Goal: Navigation & Orientation: Find specific page/section

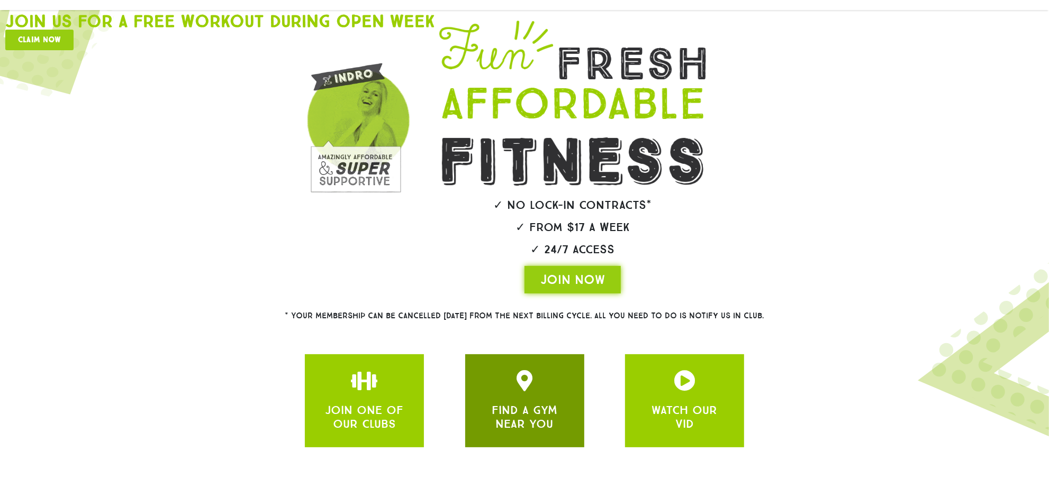
click at [511, 413] on link "FIND A GYM NEAR YOU" at bounding box center [524, 417] width 66 height 28
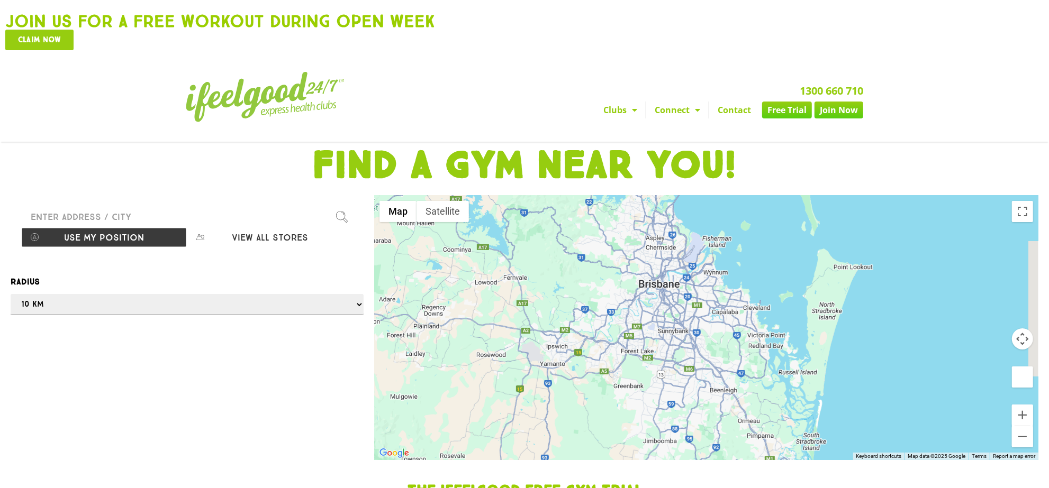
drag, startPoint x: 750, startPoint y: 343, endPoint x: 685, endPoint y: 279, distance: 91.3
click at [685, 279] on div at bounding box center [706, 328] width 664 height 265
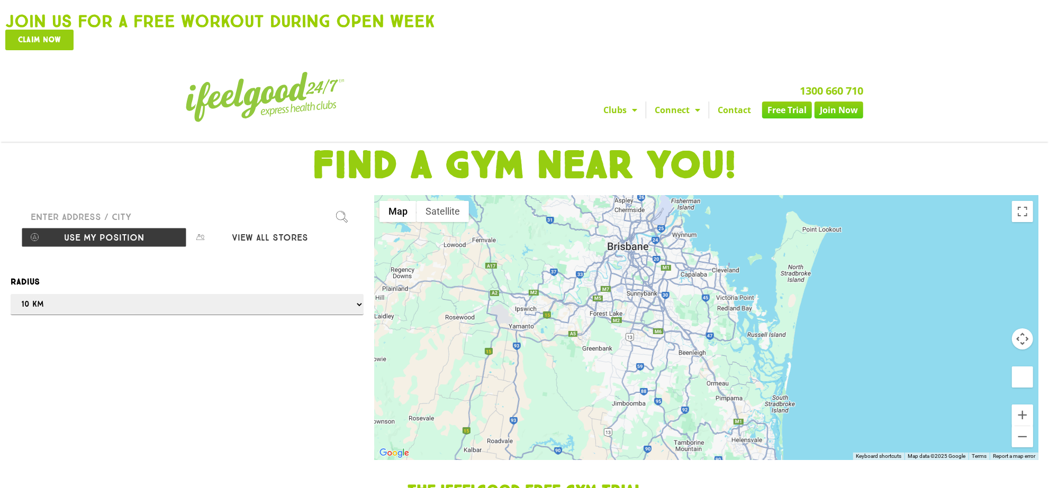
drag, startPoint x: 696, startPoint y: 351, endPoint x: 664, endPoint y: 287, distance: 71.2
click at [664, 287] on div at bounding box center [706, 328] width 664 height 265
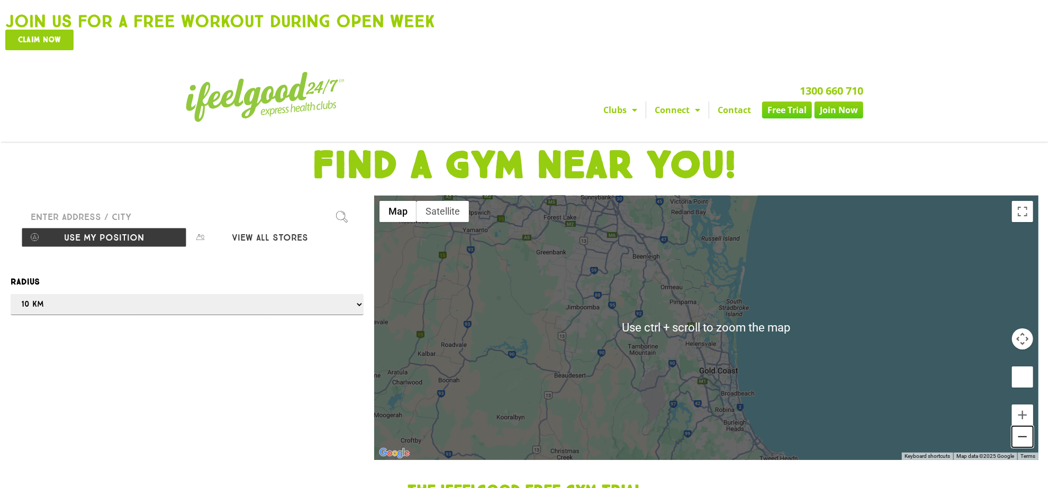
click at [1019, 426] on button "Zoom out" at bounding box center [1022, 436] width 21 height 21
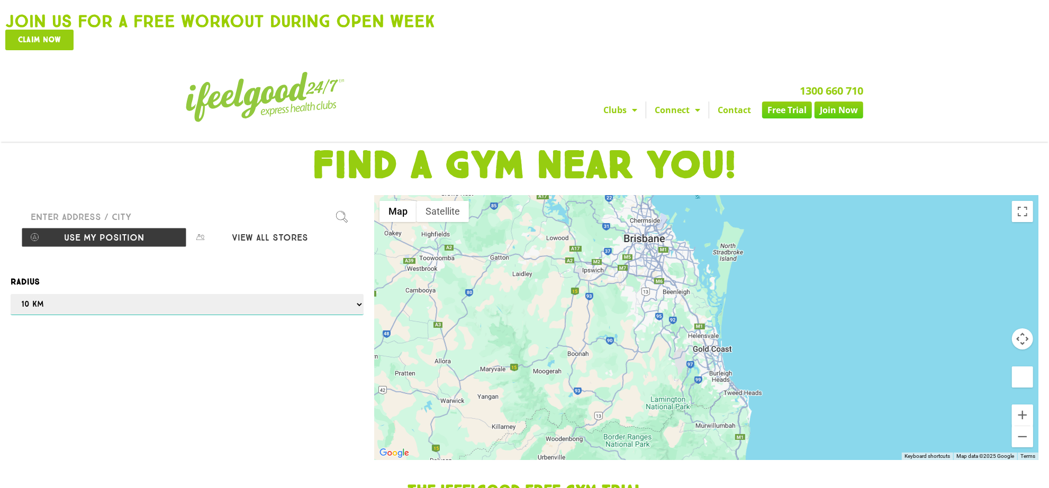
click at [53, 294] on select "Any 1 km 5 km 10 km 50 km 100 km 500 km" at bounding box center [187, 304] width 353 height 21
click at [236, 227] on button "View all stores" at bounding box center [270, 237] width 166 height 20
select select "selectall"
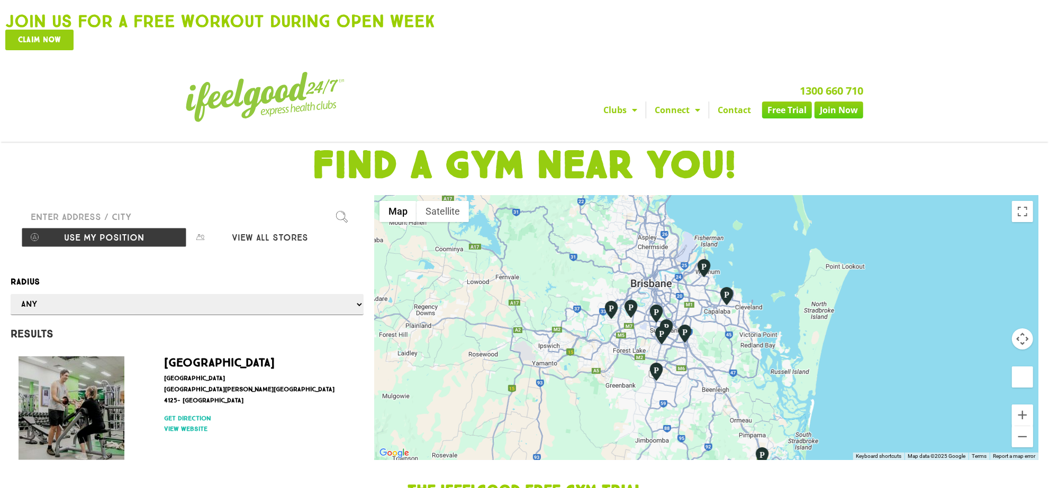
drag, startPoint x: 703, startPoint y: 293, endPoint x: 680, endPoint y: 349, distance: 61.0
click at [680, 349] on div at bounding box center [706, 328] width 664 height 265
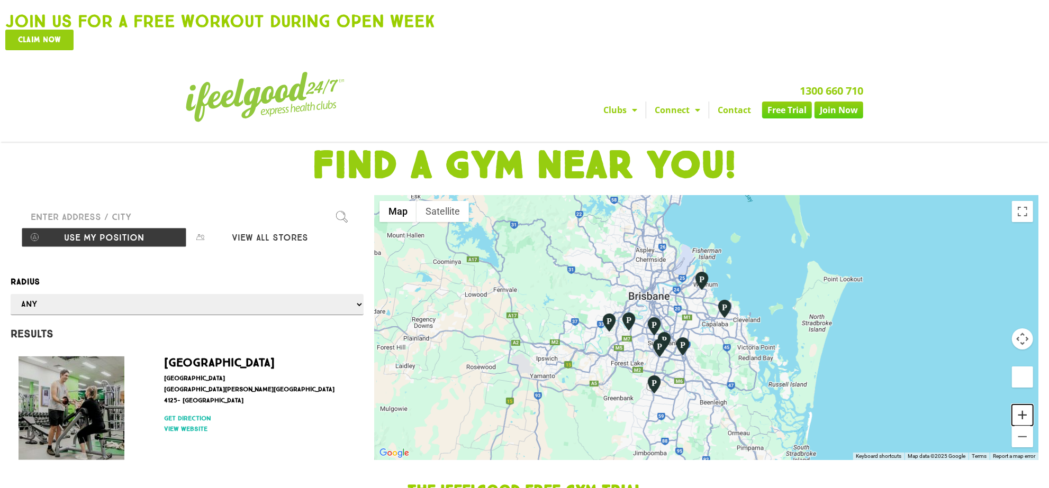
click at [1023, 405] on button "Zoom in" at bounding box center [1022, 415] width 21 height 21
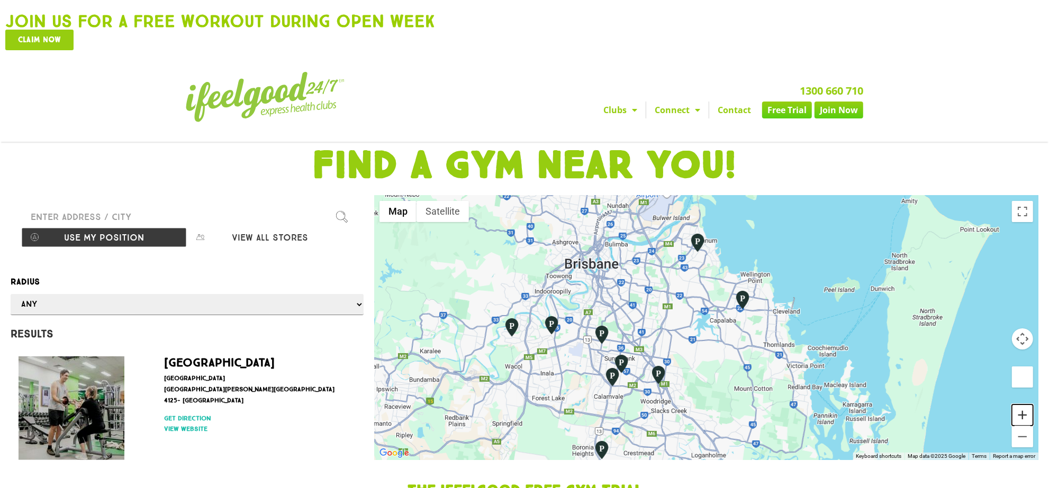
click at [1023, 405] on button "Zoom in" at bounding box center [1022, 415] width 21 height 21
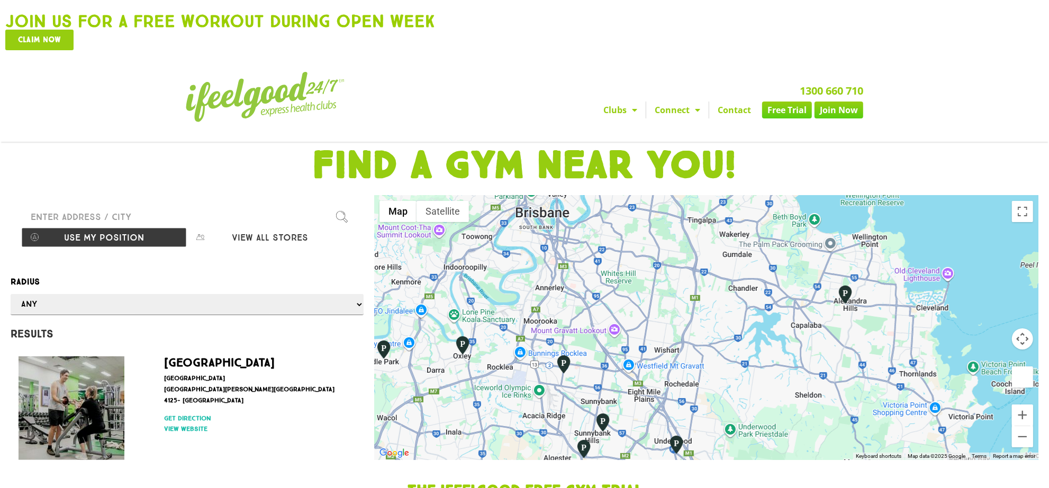
drag, startPoint x: 576, startPoint y: 382, endPoint x: 641, endPoint y: 393, distance: 66.4
click at [641, 393] on div at bounding box center [706, 328] width 664 height 265
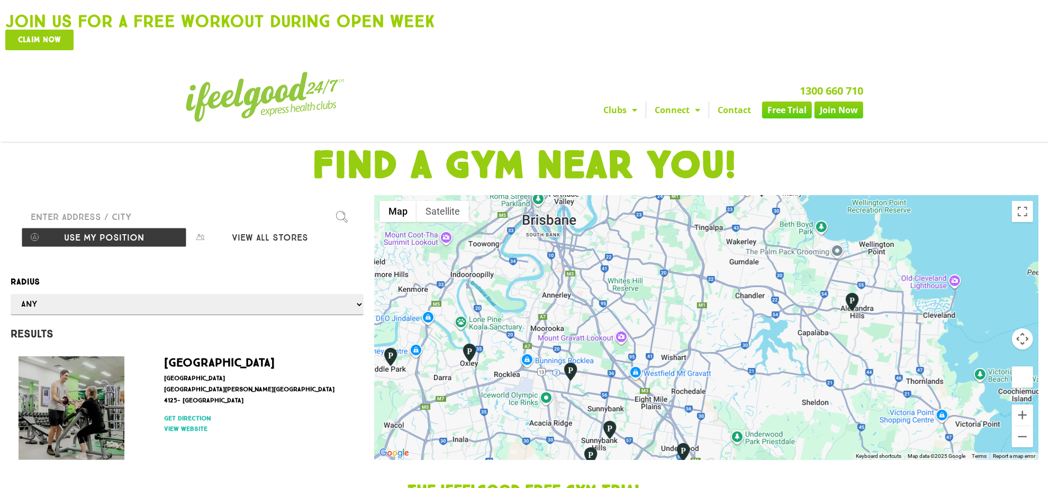
drag, startPoint x: 541, startPoint y: 268, endPoint x: 579, endPoint y: 295, distance: 46.2
click at [579, 295] on div at bounding box center [706, 328] width 664 height 265
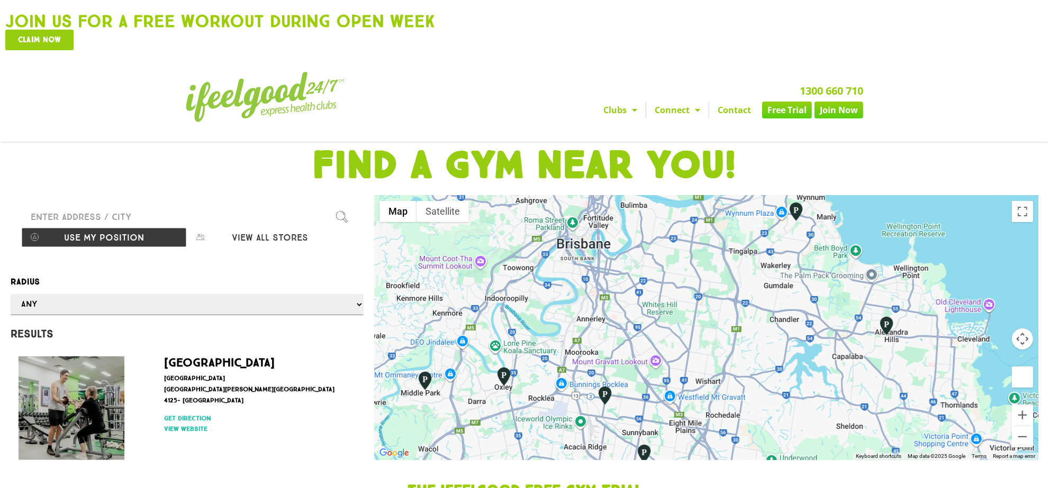
drag, startPoint x: 661, startPoint y: 354, endPoint x: 613, endPoint y: 258, distance: 108.4
click at [613, 258] on div at bounding box center [706, 328] width 664 height 265
